Goal: Task Accomplishment & Management: Manage account settings

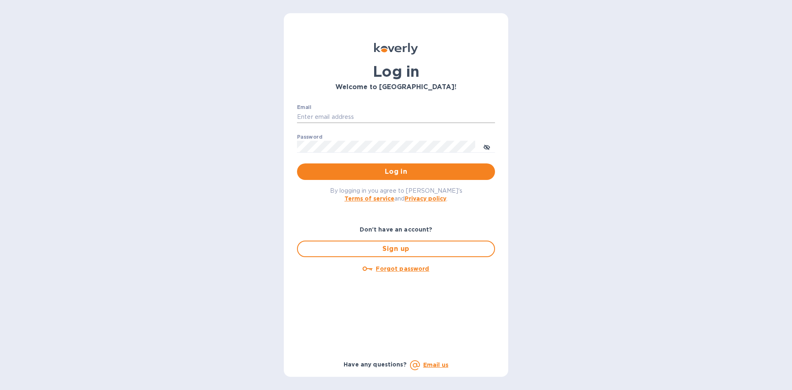
type input "LAYLA@SKYFLOORINGUSA.COM"
click at [396, 119] on input "LAYLA@SKYFLOORINGUSA.COM" at bounding box center [396, 117] width 198 height 12
click at [397, 164] on button "Log in" at bounding box center [396, 171] width 198 height 16
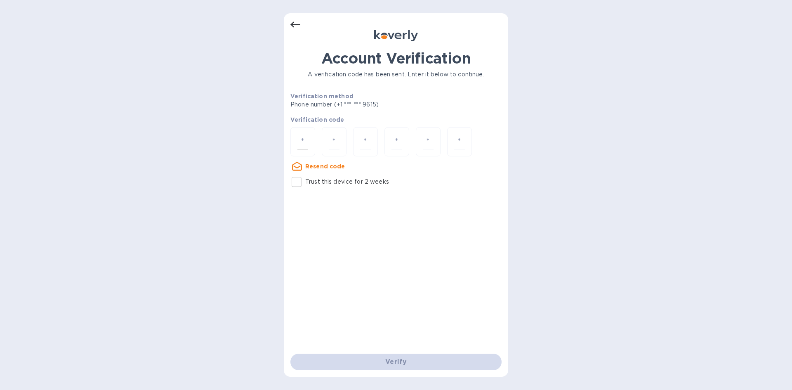
click at [307, 138] on input "number" at bounding box center [302, 141] width 11 height 15
type input "4"
type input "7"
type input "5"
type input "3"
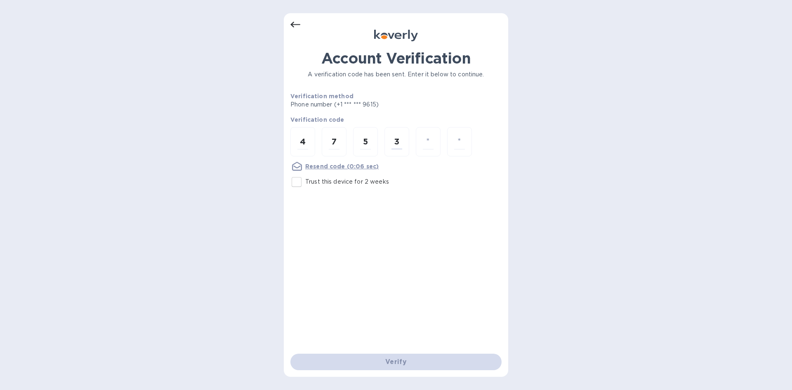
type input "0"
type input "6"
